Goal: Information Seeking & Learning: Learn about a topic

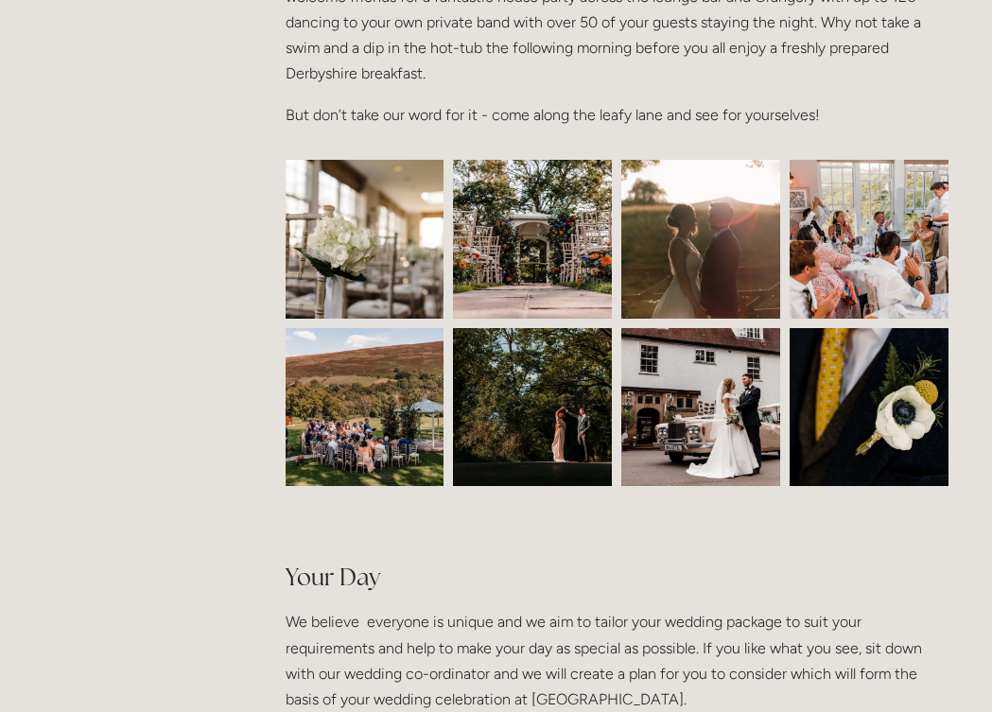
scroll to position [807, 0]
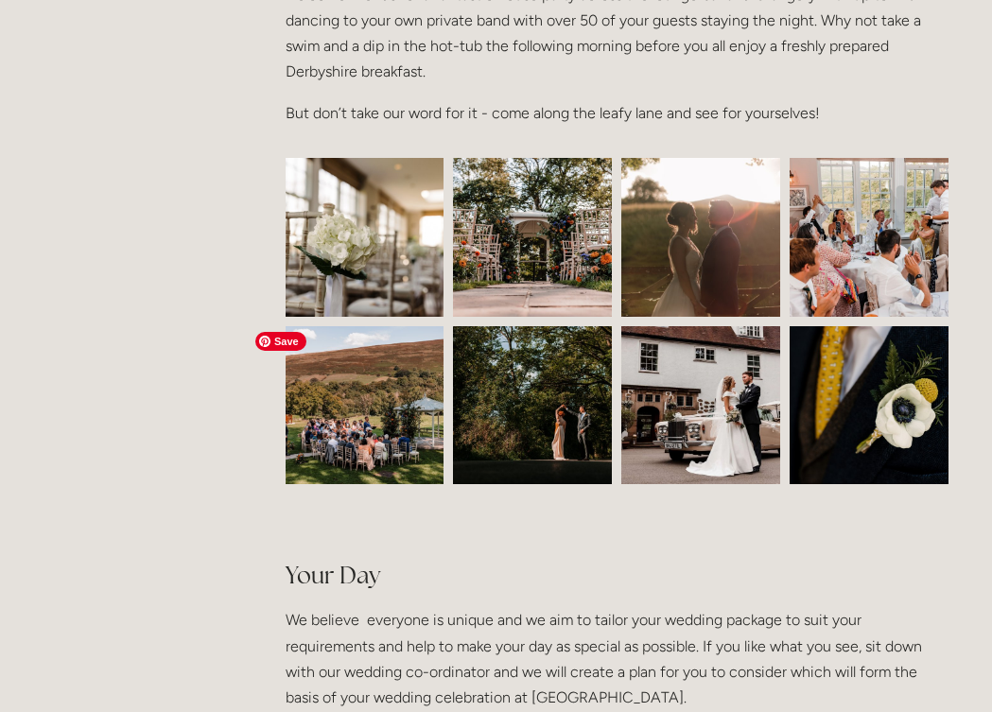
click at [375, 399] on img at bounding box center [365, 405] width 238 height 159
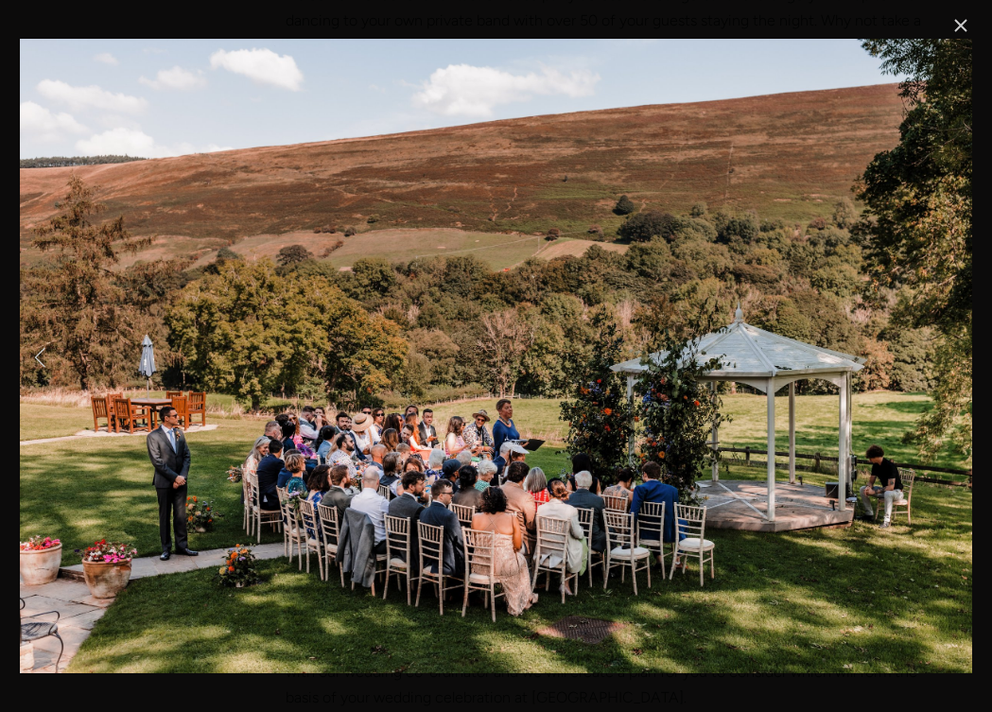
click at [43, 350] on link "Previous Item" at bounding box center [41, 357] width 42 height 42
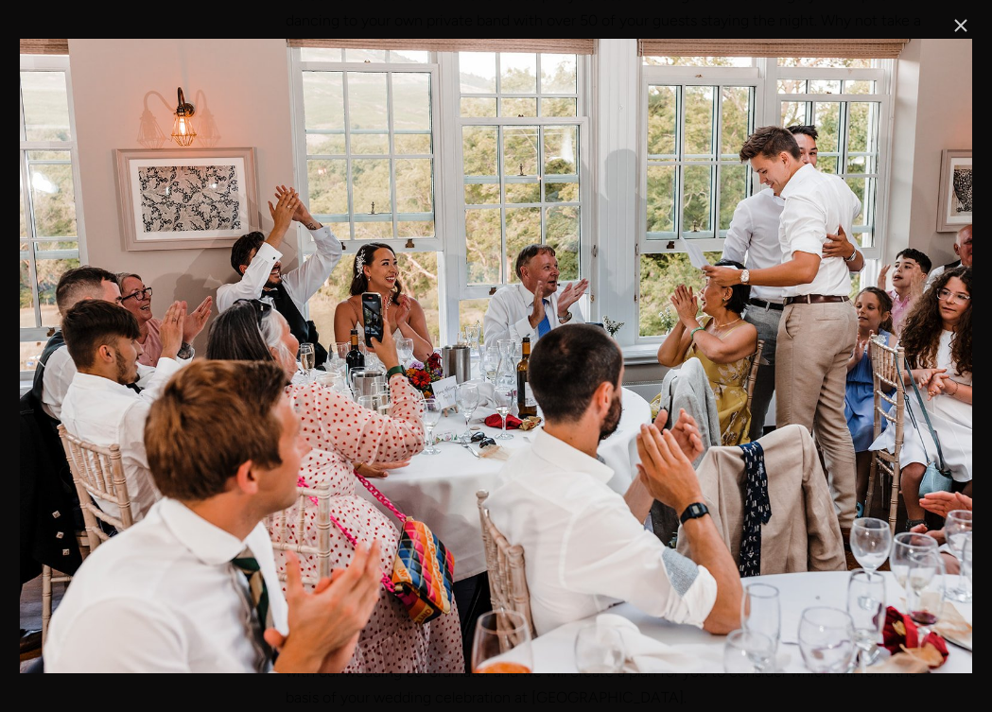
click at [43, 350] on link "Previous Item" at bounding box center [41, 357] width 42 height 42
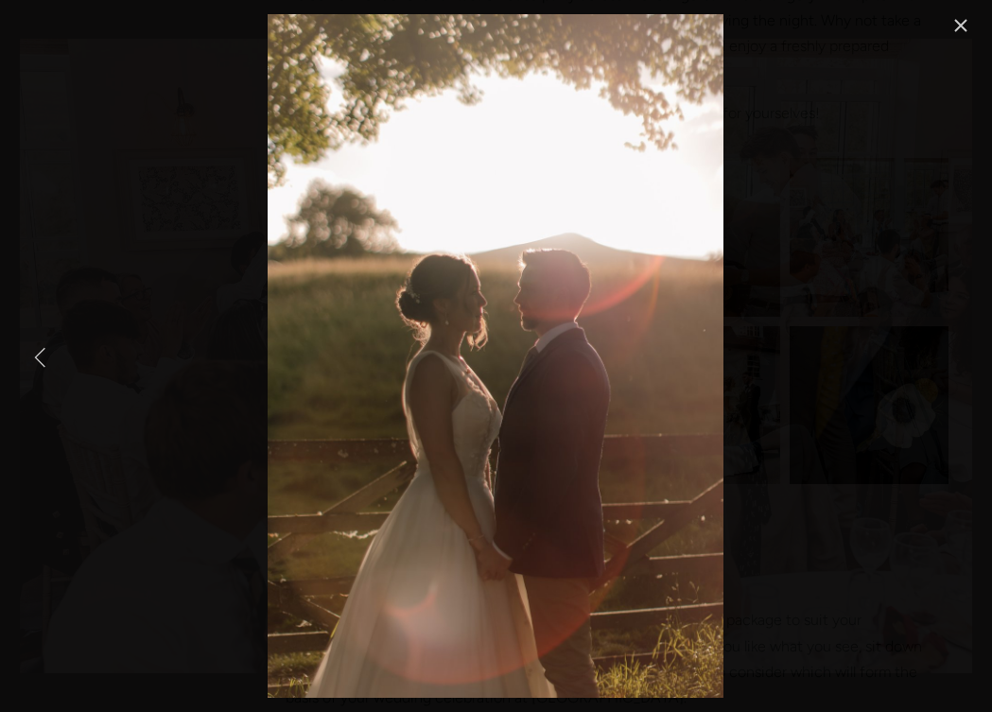
click at [43, 350] on link "Previous Item" at bounding box center [41, 357] width 42 height 42
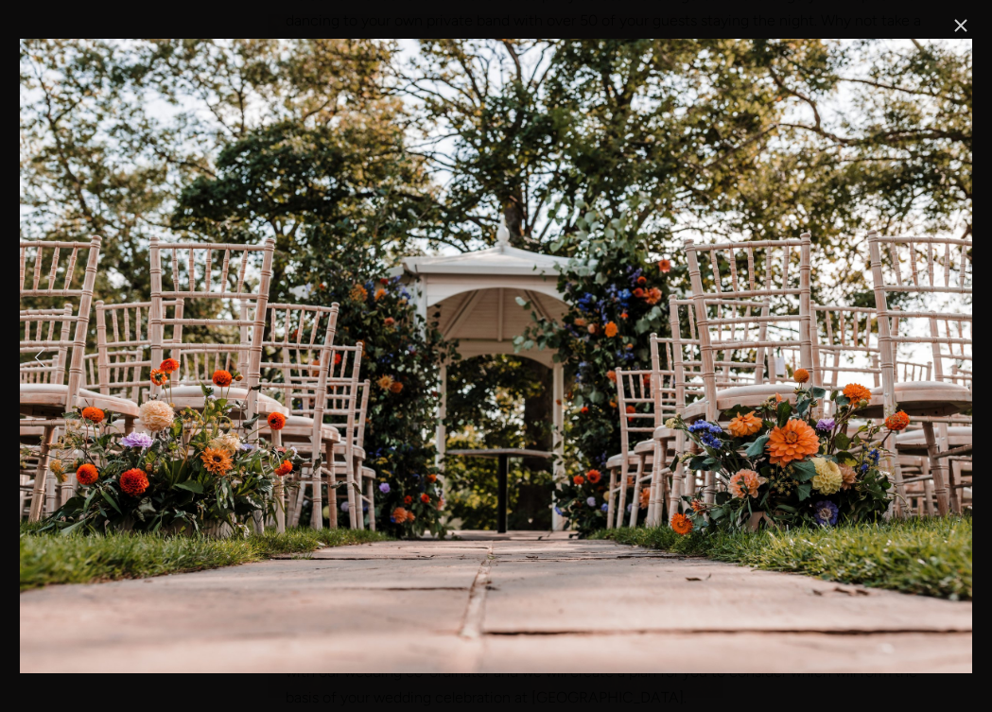
click at [43, 350] on link "Previous Item" at bounding box center [41, 357] width 42 height 42
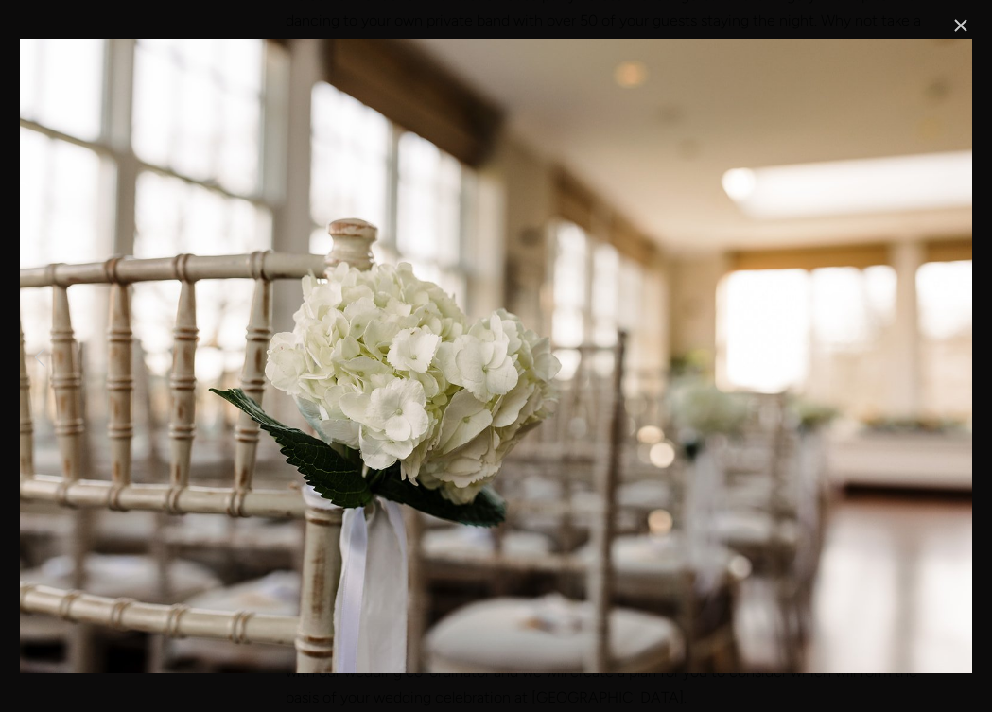
click at [43, 350] on link "Previous Item" at bounding box center [41, 357] width 42 height 42
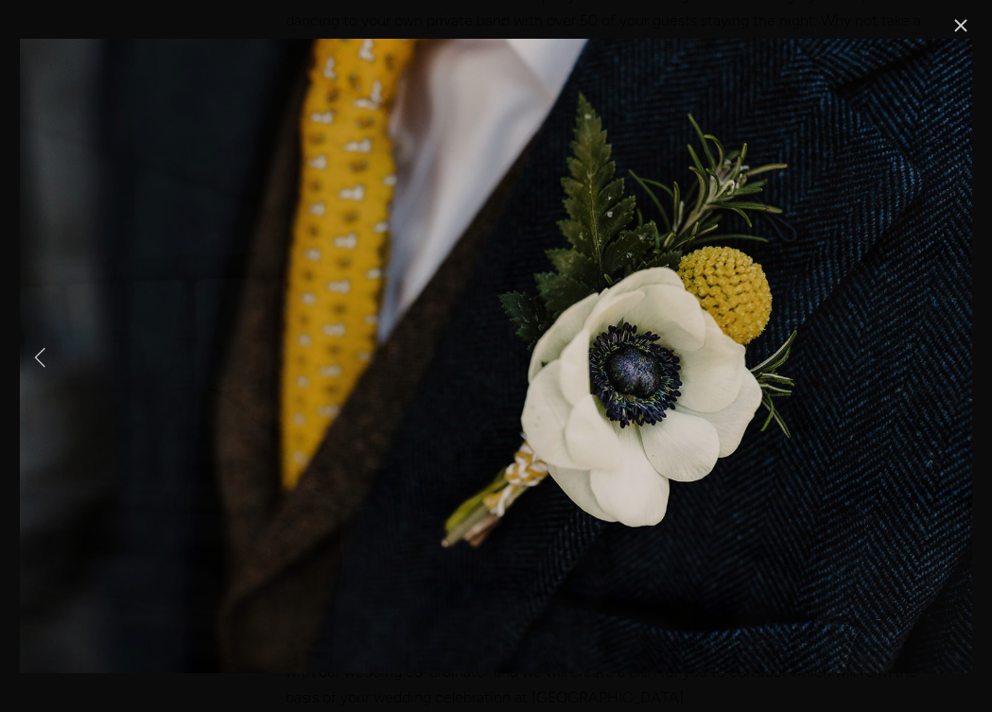
click at [43, 350] on link "Previous Item" at bounding box center [41, 357] width 42 height 42
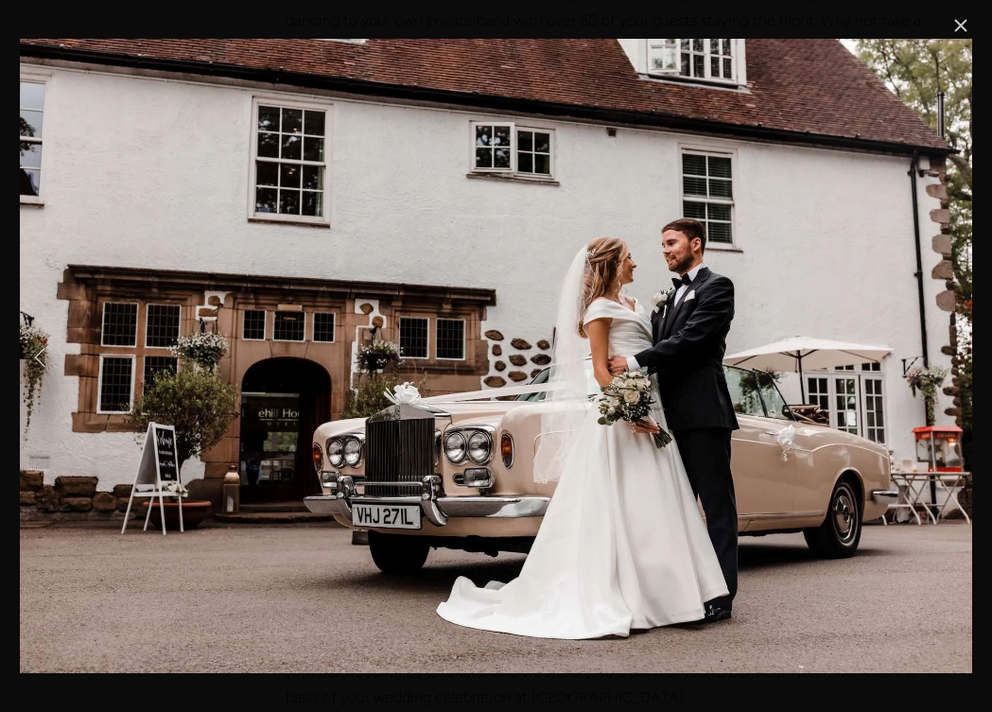
click at [43, 350] on link "Previous Item" at bounding box center [41, 357] width 42 height 42
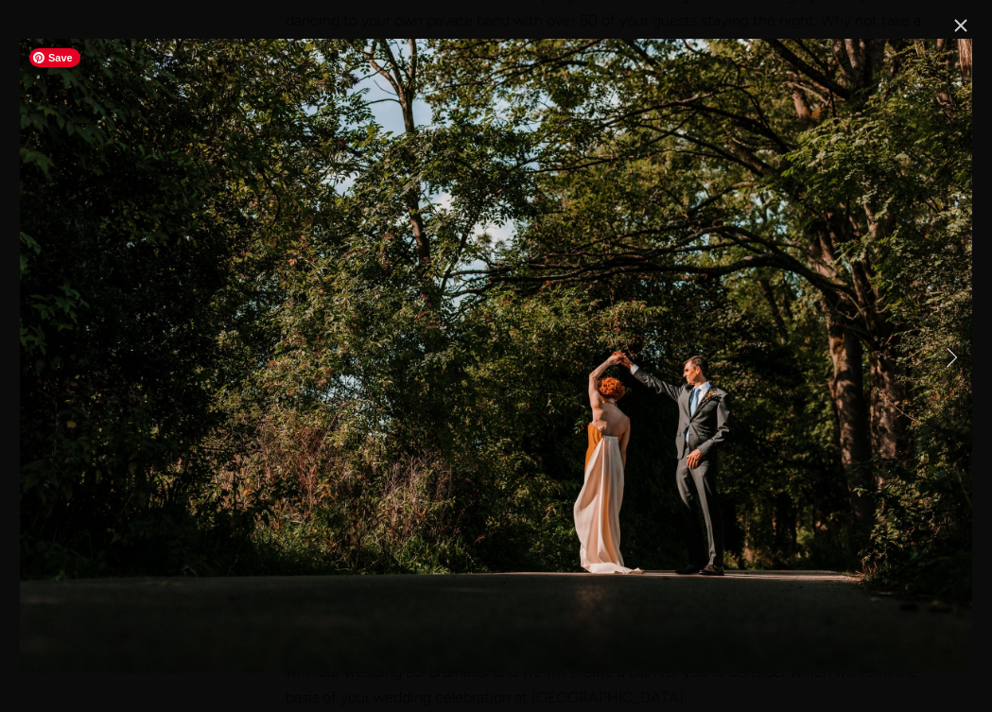
click at [956, 32] on link "Close" at bounding box center [960, 25] width 23 height 23
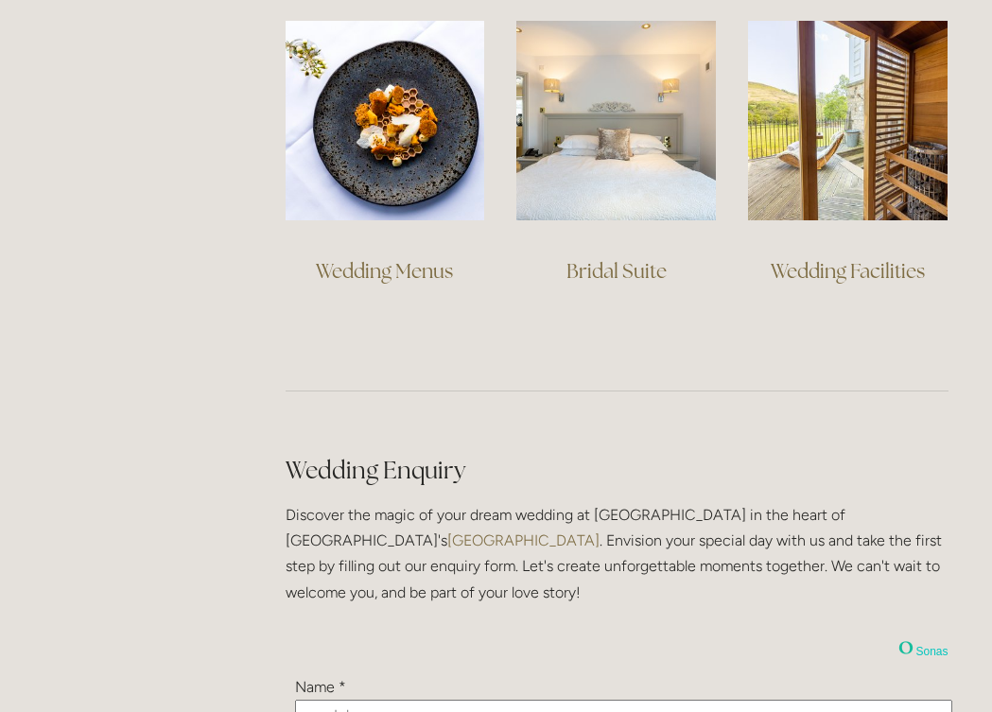
scroll to position [1528, 0]
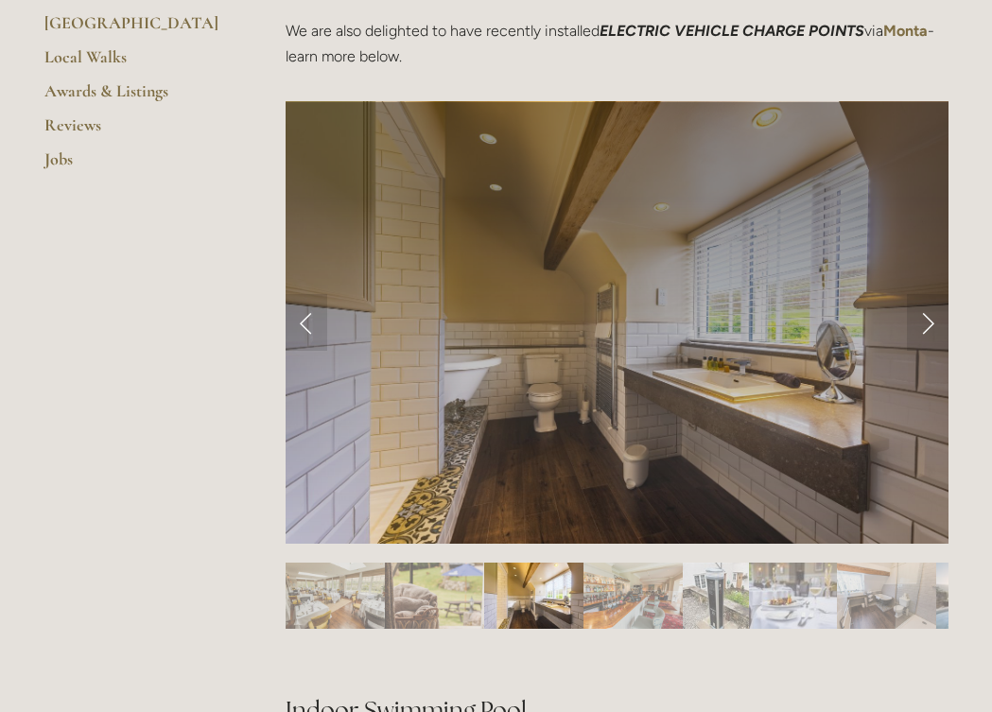
scroll to position [716, 0]
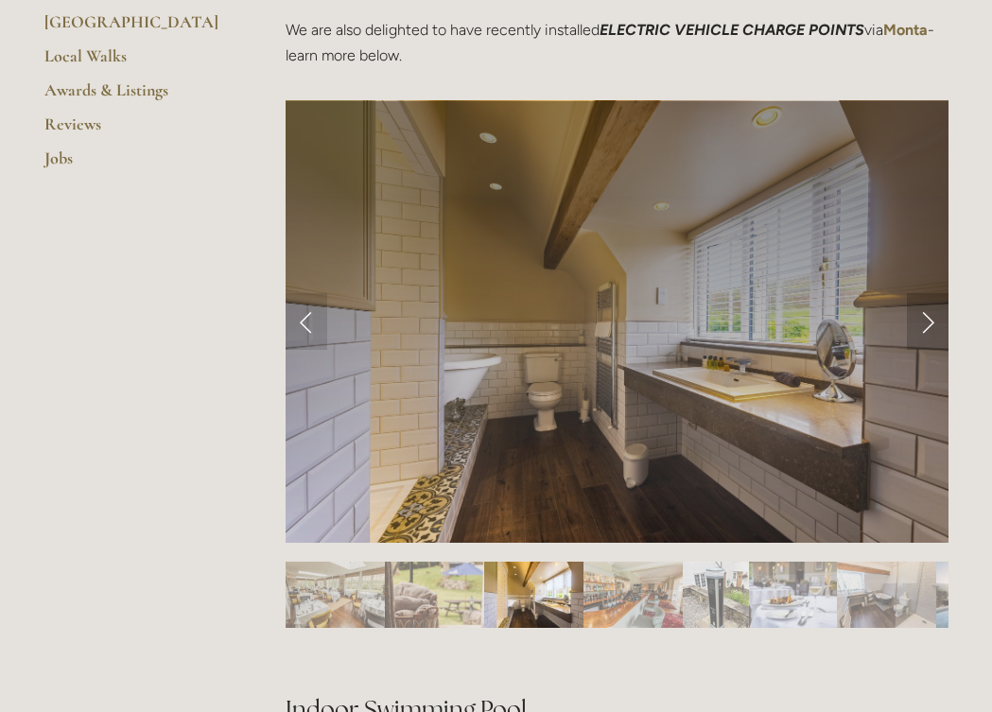
click at [920, 321] on link "Next Slide" at bounding box center [928, 321] width 42 height 57
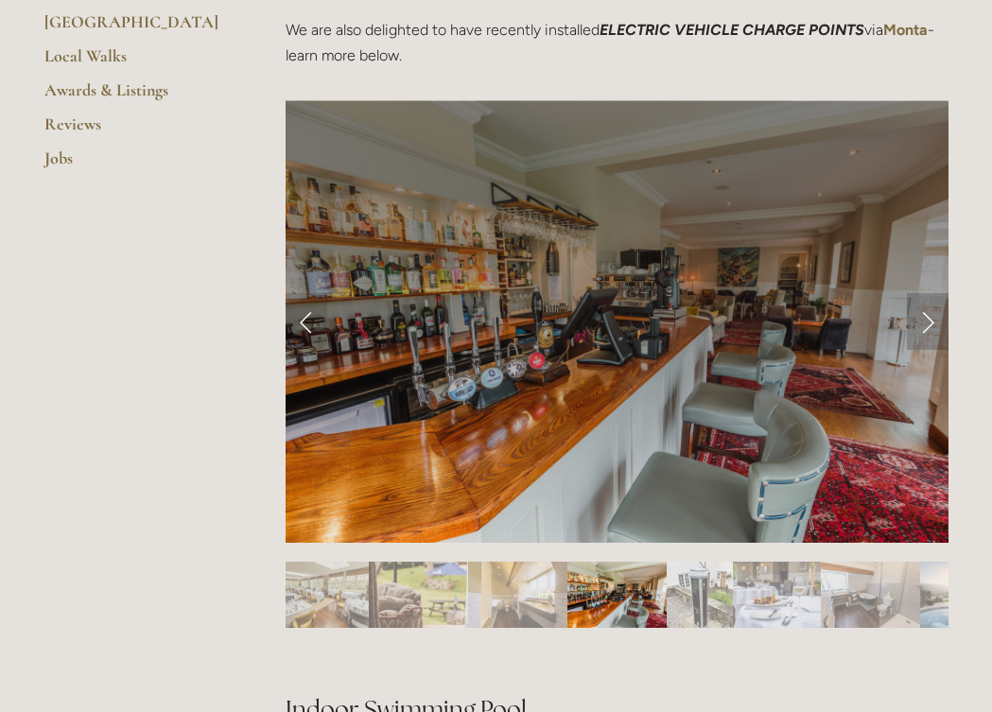
click at [920, 321] on link "Next Slide" at bounding box center [928, 321] width 42 height 57
click at [931, 322] on link "Next Slide" at bounding box center [928, 321] width 42 height 57
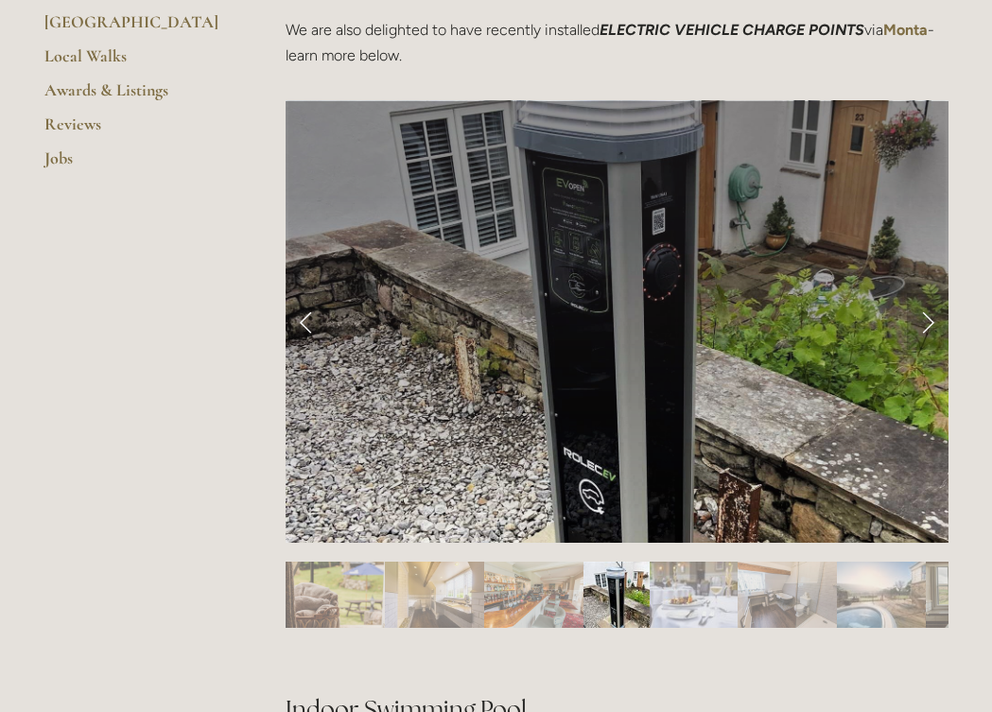
click at [931, 322] on link "Next Slide" at bounding box center [928, 321] width 42 height 57
click at [922, 299] on link "Next Slide" at bounding box center [928, 321] width 42 height 57
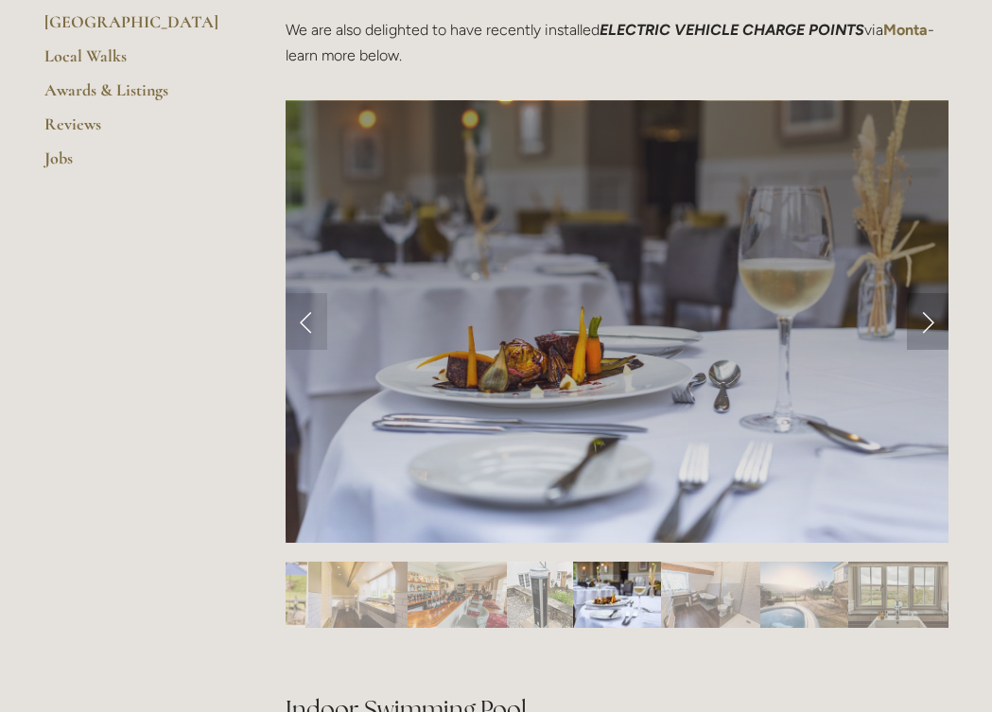
click at [923, 306] on link "Next Slide" at bounding box center [928, 321] width 42 height 57
click at [926, 315] on link "Next Slide" at bounding box center [928, 321] width 42 height 57
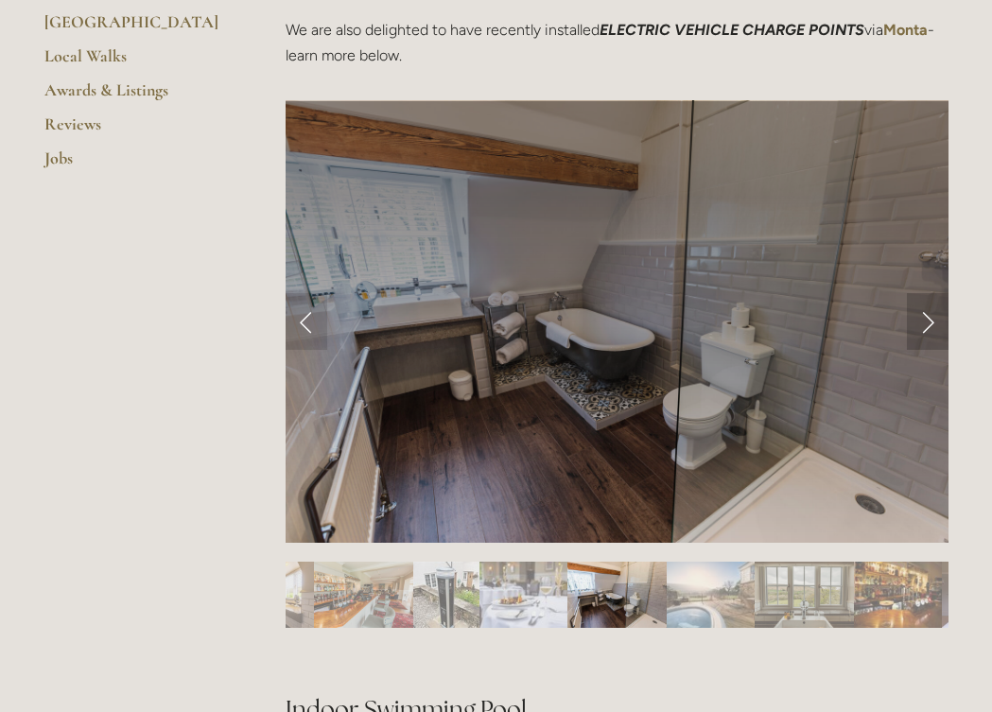
click at [926, 315] on link "Next Slide" at bounding box center [928, 321] width 42 height 57
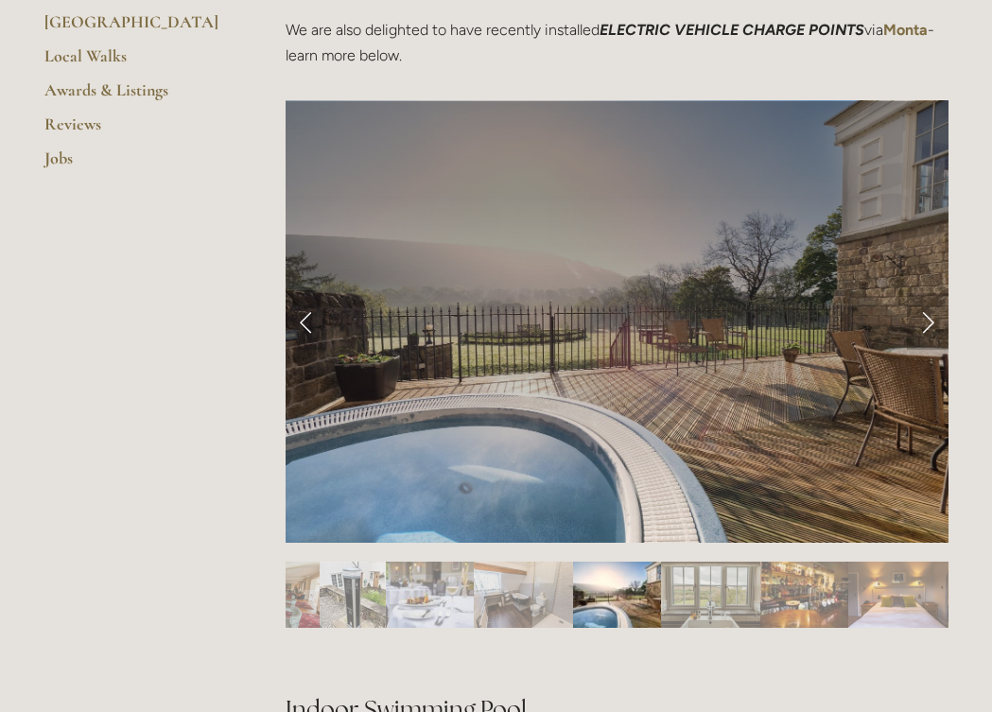
click at [926, 315] on link "Next Slide" at bounding box center [928, 321] width 42 height 57
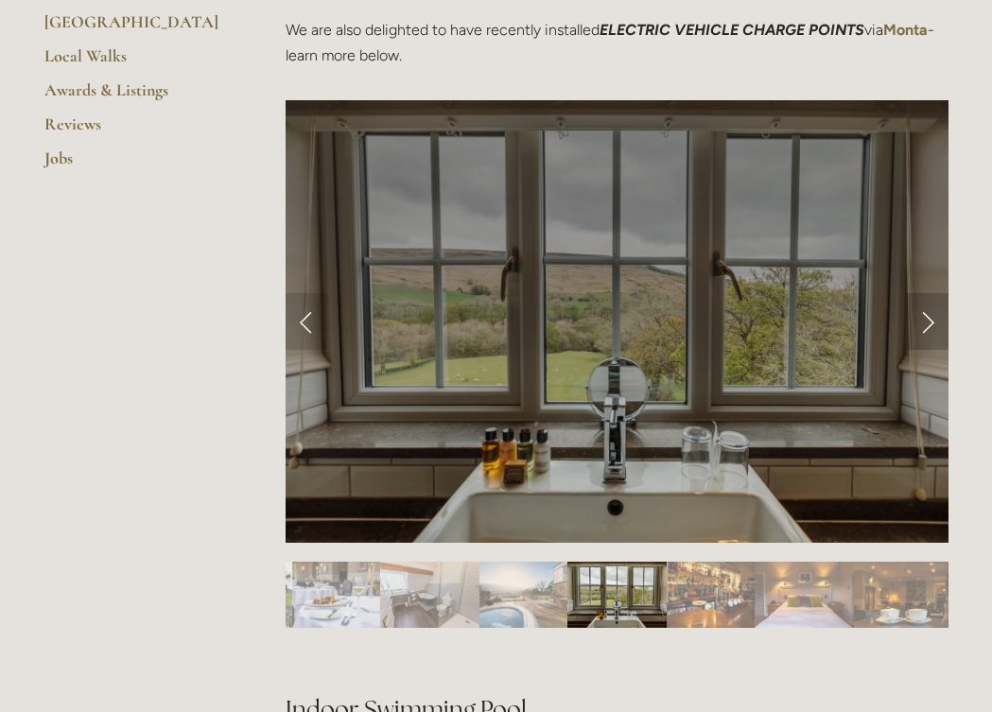
click at [933, 315] on link "Next Slide" at bounding box center [928, 321] width 42 height 57
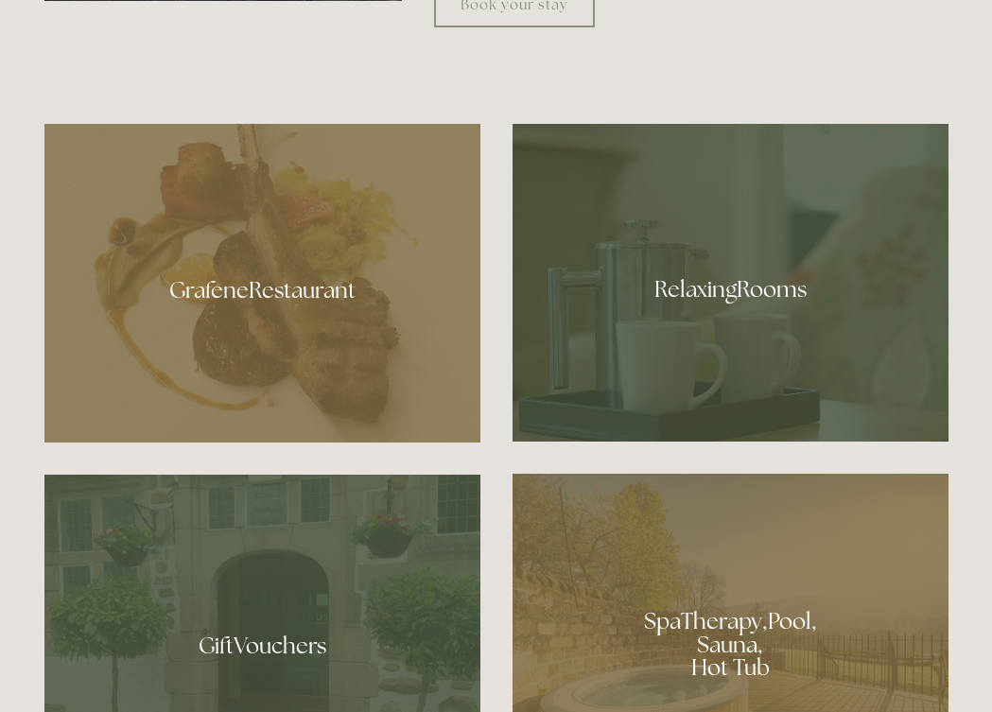
scroll to position [1034, 0]
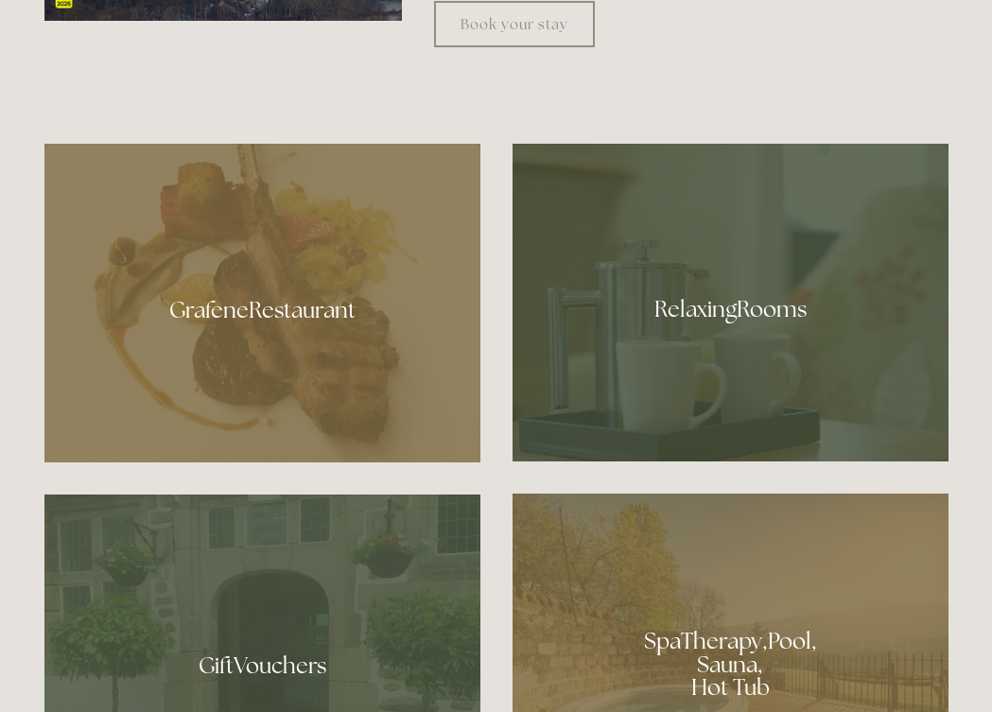
click at [716, 238] on div at bounding box center [731, 303] width 436 height 318
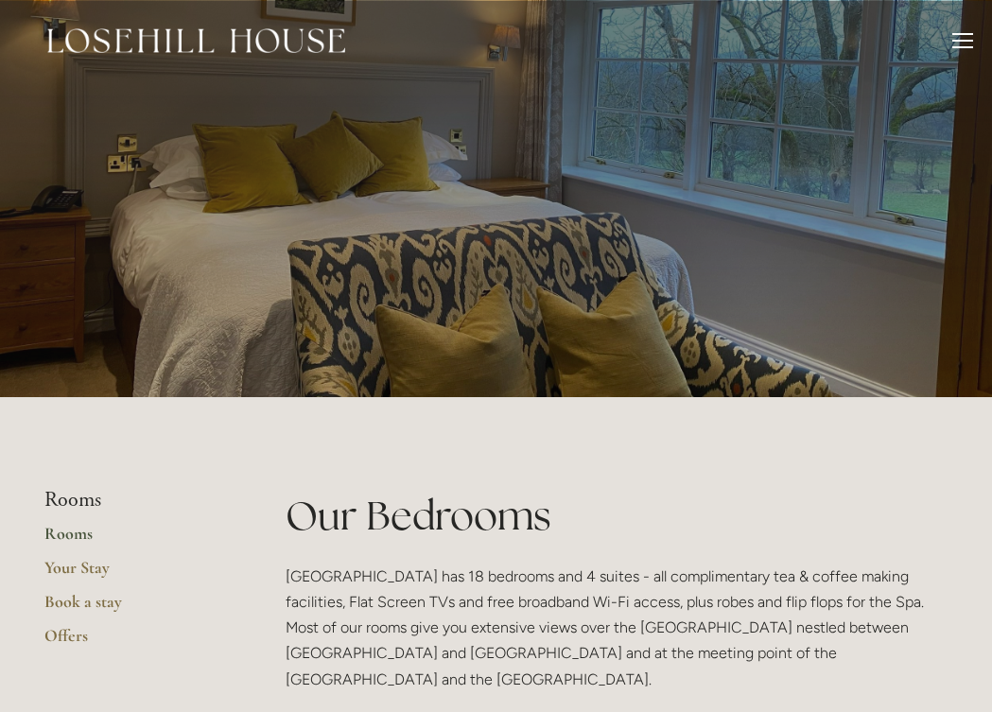
click at [966, 31] on div "Rooms Rooms Your Stay Book a stay Offers Spa About" at bounding box center [496, 40] width 954 height 81
click at [959, 49] on div at bounding box center [962, 43] width 21 height 21
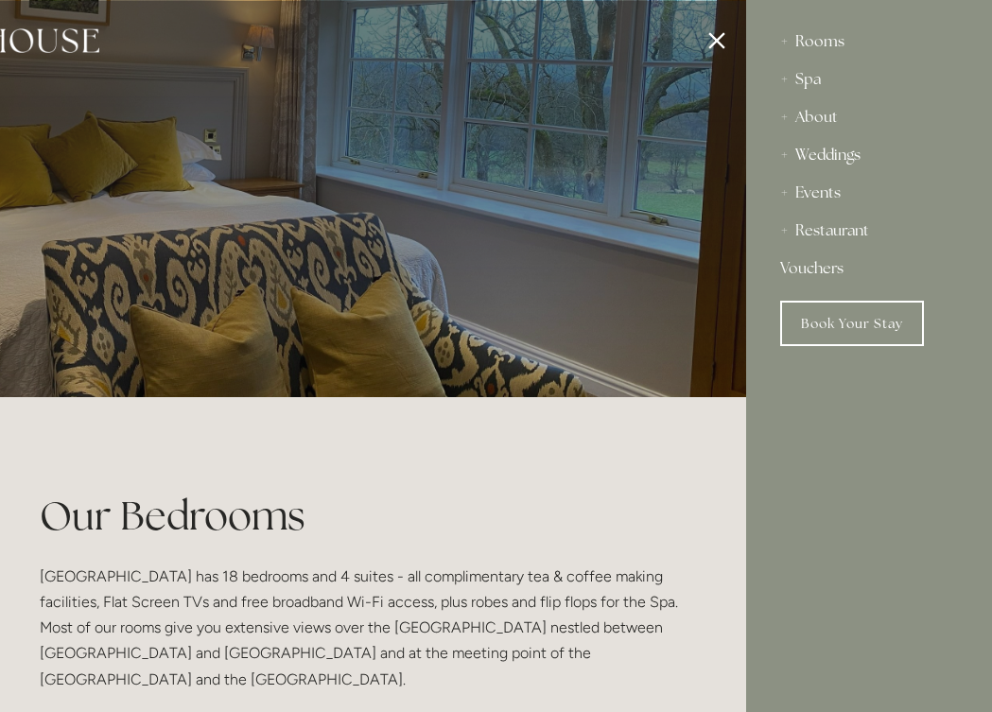
click at [810, 148] on div "Weddings" at bounding box center [869, 155] width 178 height 38
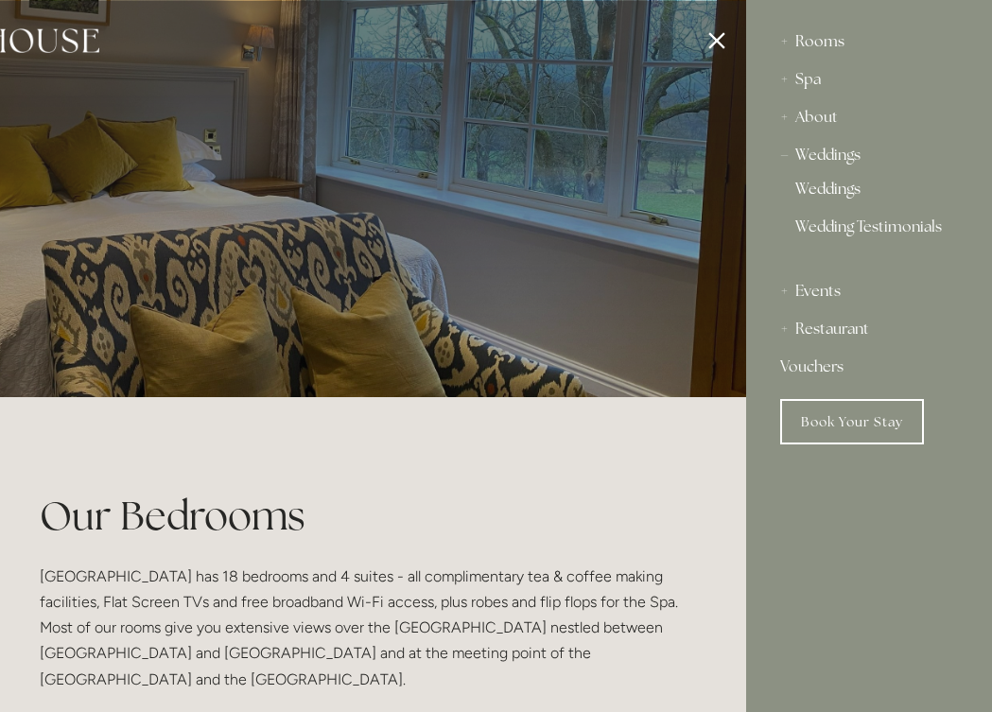
click at [827, 189] on link "Weddings" at bounding box center [869, 193] width 148 height 23
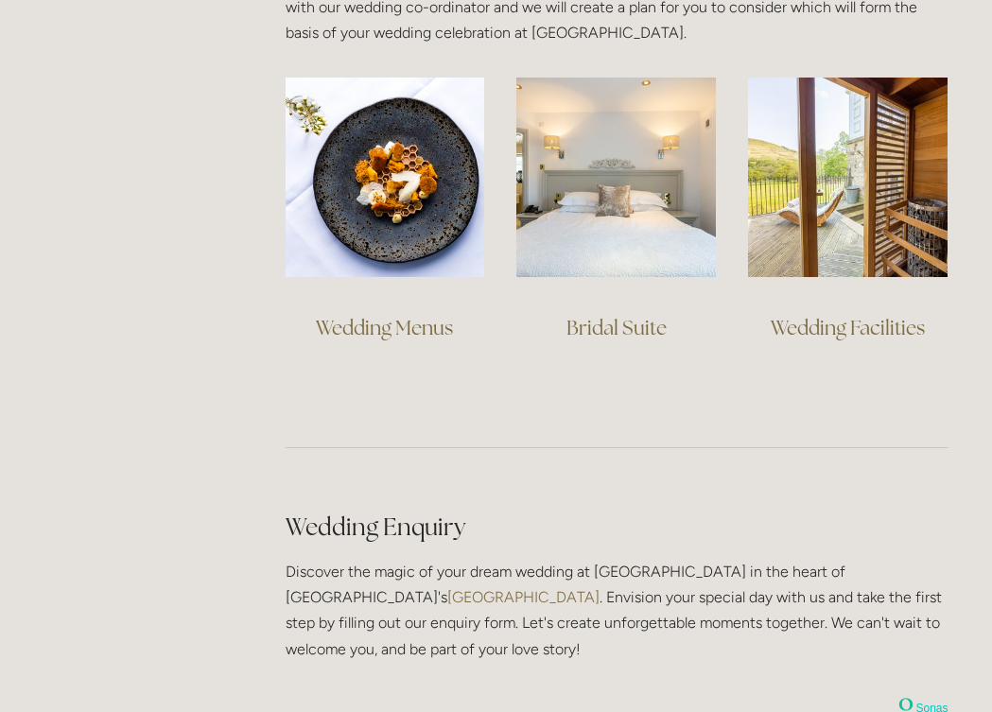
scroll to position [1442, 0]
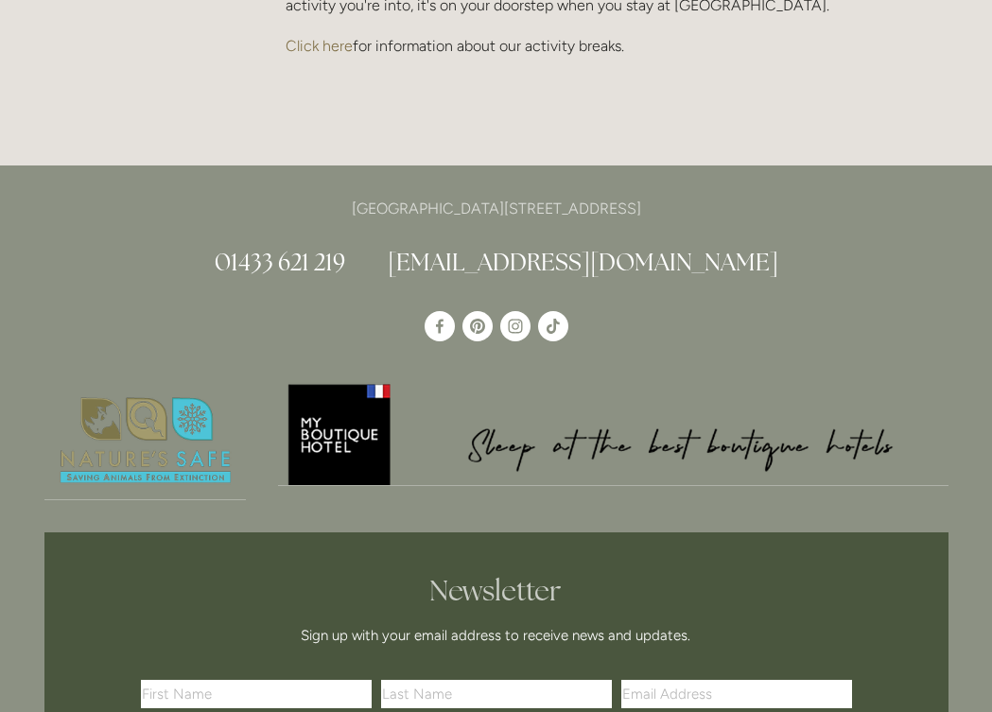
scroll to position [4398, 0]
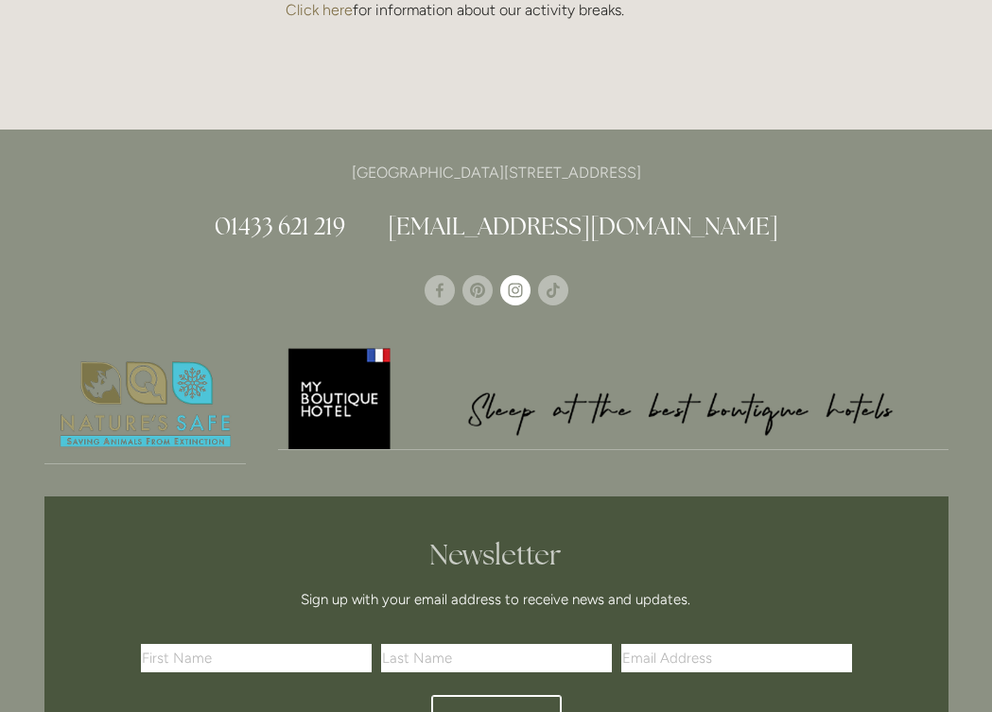
click at [519, 275] on use "Instagram" at bounding box center [515, 290] width 30 height 30
